Goal: Obtain resource: Obtain resource

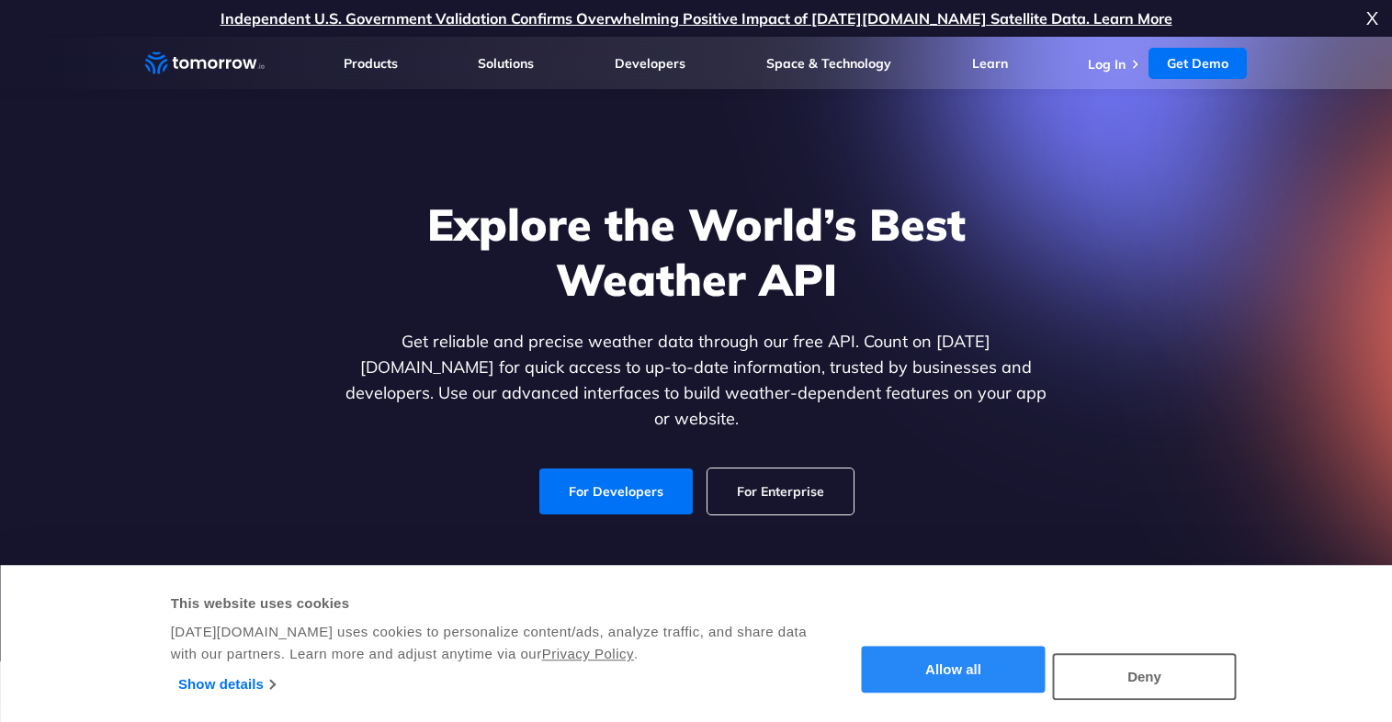
click at [951, 668] on button "Allow all" at bounding box center [954, 670] width 184 height 47
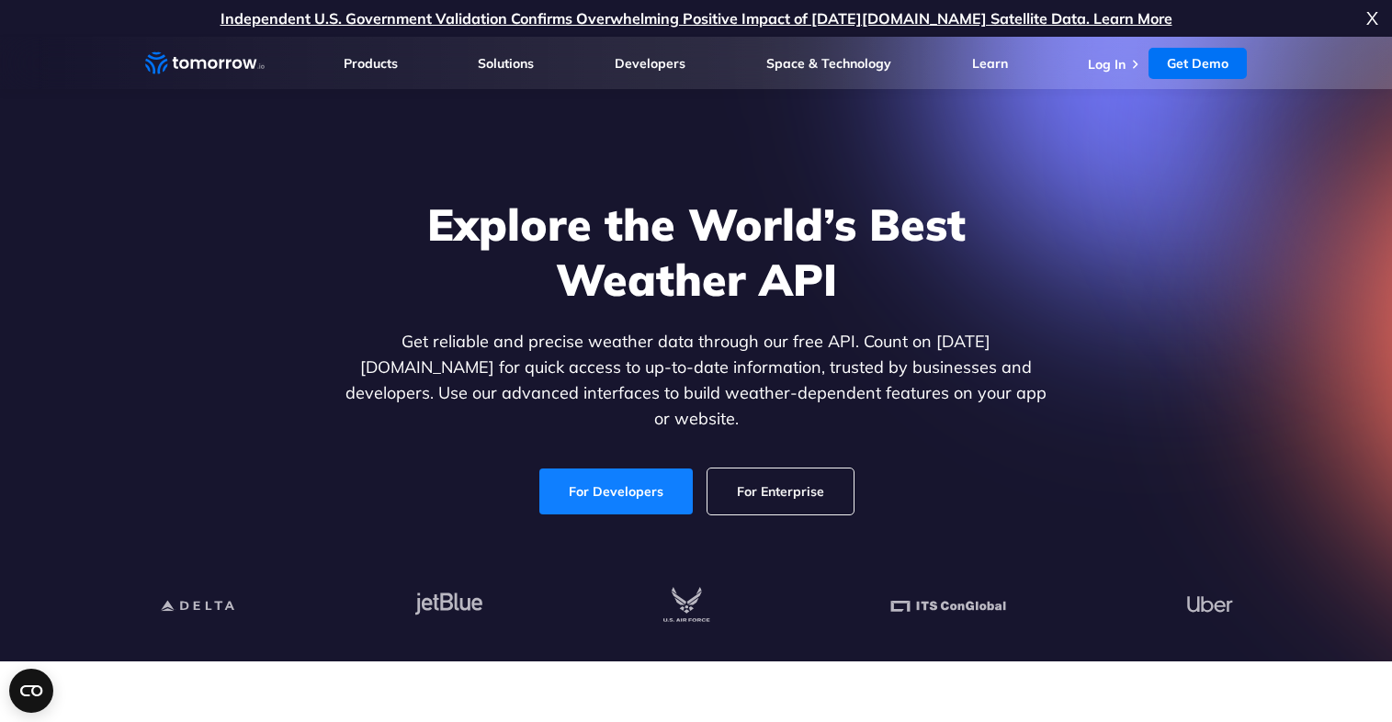
click at [623, 469] on link "For Developers" at bounding box center [615, 492] width 153 height 46
click at [638, 483] on link "For Developers" at bounding box center [615, 492] width 153 height 46
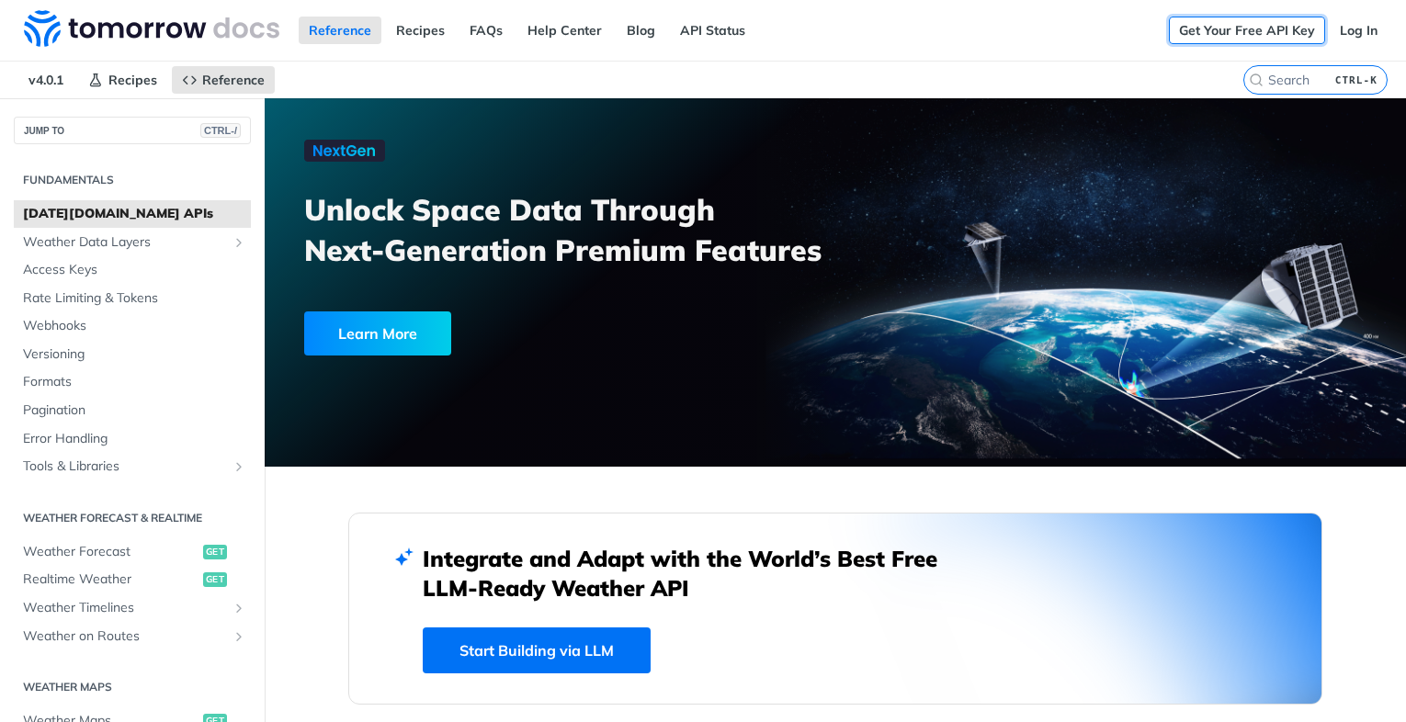
click at [1221, 35] on link "Get Your Free API Key" at bounding box center [1247, 31] width 156 height 28
